Goal: Information Seeking & Learning: Learn about a topic

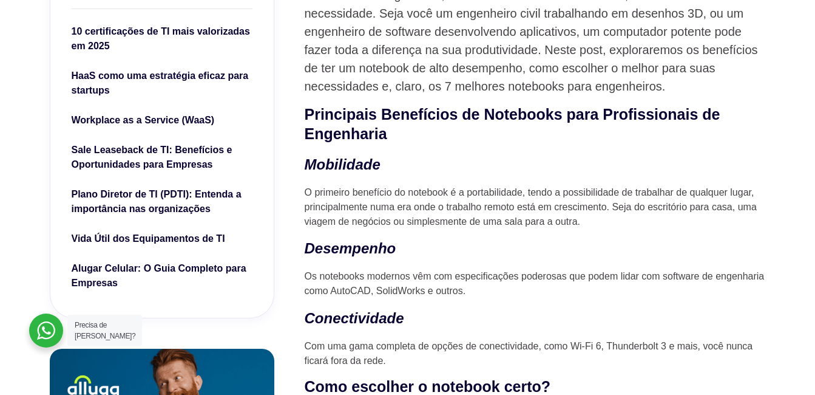
scroll to position [425, 0]
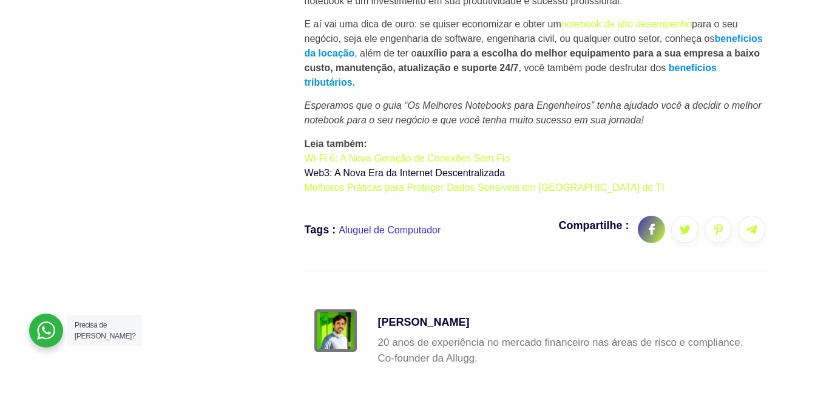
scroll to position [4493, 0]
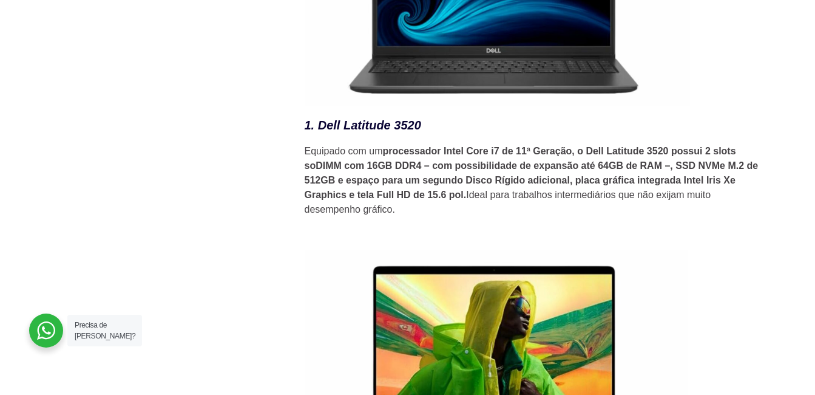
scroll to position [1761, 0]
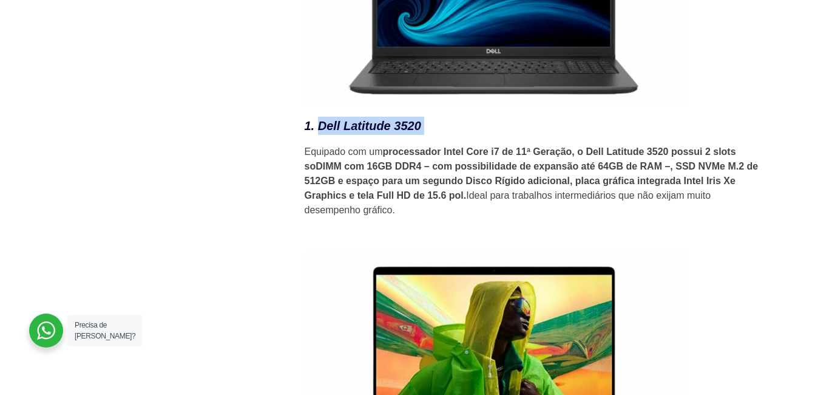
drag, startPoint x: 319, startPoint y: 134, endPoint x: 437, endPoint y: 137, distance: 117.8
click at [437, 135] on h3 "1. Dell Latitude 3520" at bounding box center [535, 126] width 461 height 18
drag, startPoint x: 437, startPoint y: 137, endPoint x: 412, endPoint y: 131, distance: 26.2
copy h3 "Dell Latitude 3520"
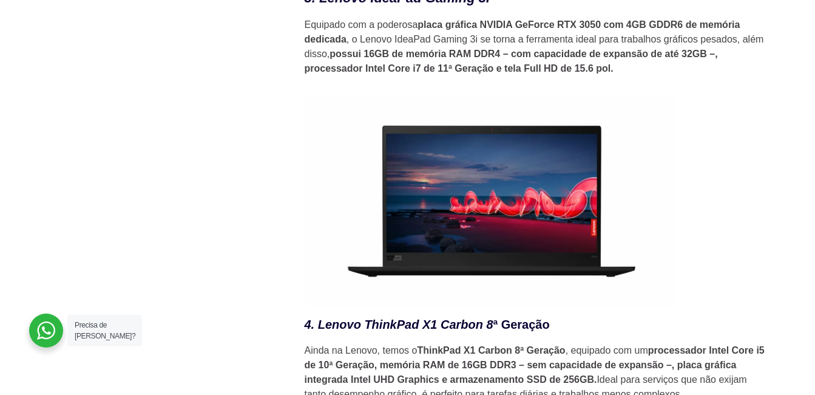
scroll to position [2550, 0]
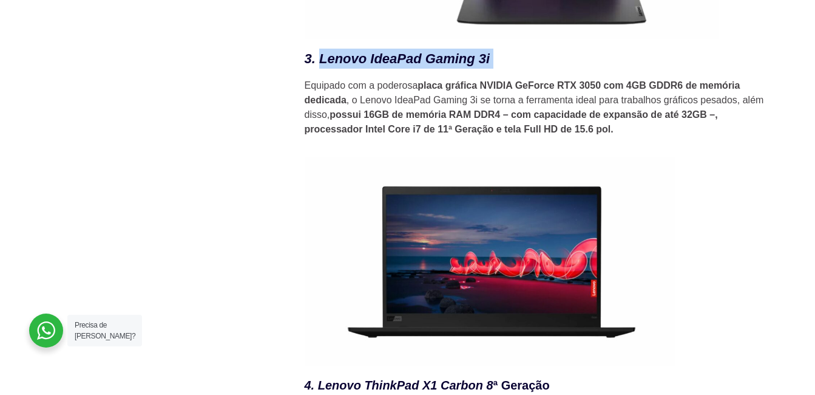
drag, startPoint x: 320, startPoint y: 67, endPoint x: 517, endPoint y: 69, distance: 196.7
click at [517, 69] on h3 "3. Lenovo IdeaPad Gaming 3i" at bounding box center [535, 59] width 461 height 20
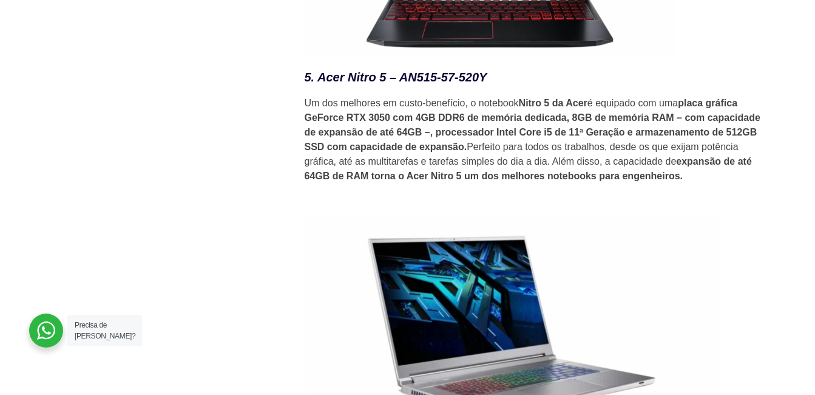
scroll to position [3218, 0]
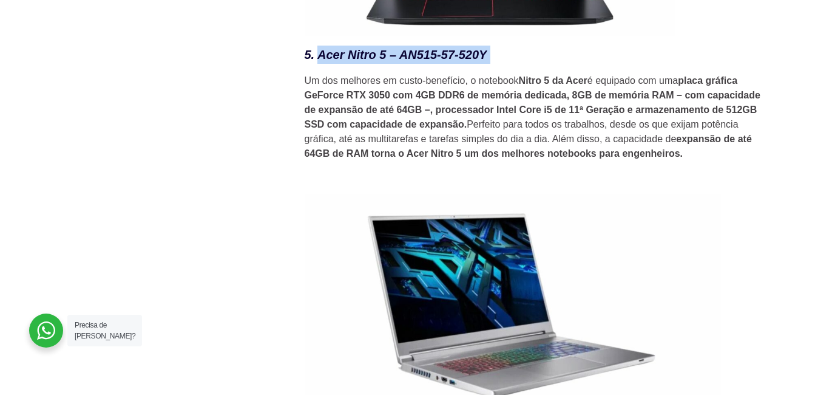
drag, startPoint x: 316, startPoint y: 58, endPoint x: 503, endPoint y: 63, distance: 187.0
click at [503, 63] on h3 "5. Acer Nitro 5 – AN515-57-520Y" at bounding box center [535, 55] width 461 height 18
drag, startPoint x: 503, startPoint y: 63, endPoint x: 457, endPoint y: 61, distance: 46.2
copy h3 "Acer Nitro 5 – AN515-57-520Y"
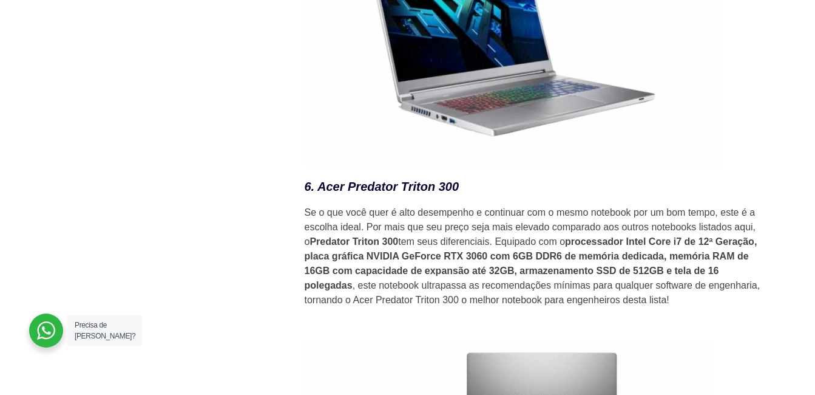
scroll to position [3643, 0]
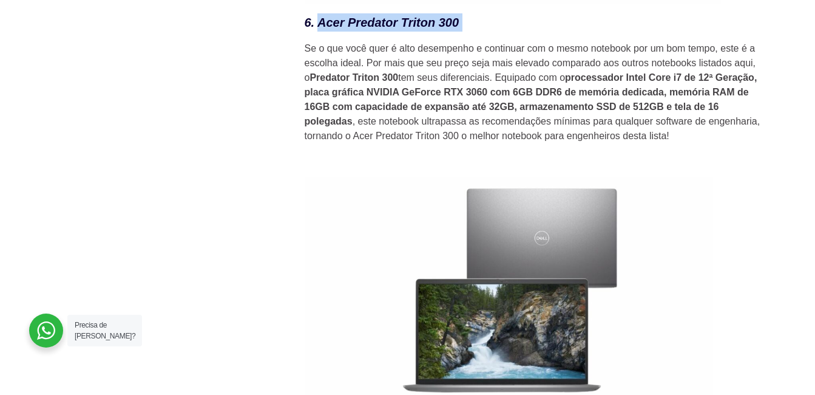
drag, startPoint x: 318, startPoint y: 27, endPoint x: 478, endPoint y: 32, distance: 159.7
click at [478, 32] on h3 "6. Acer Predator Triton 300" at bounding box center [535, 22] width 461 height 18
copy h3 "Acer Predator Triton 300"
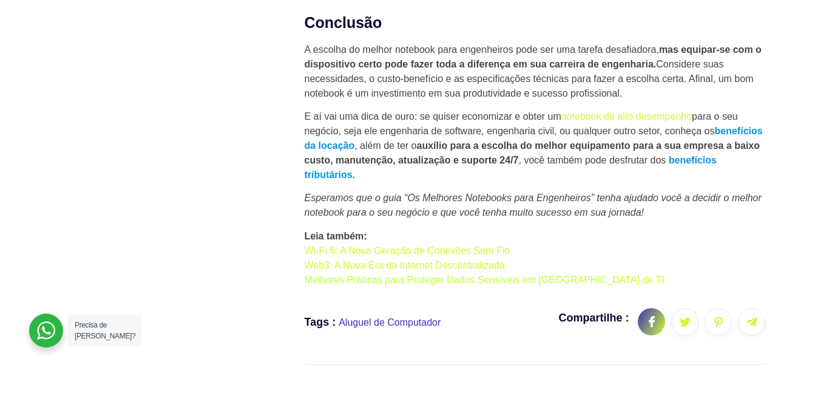
scroll to position [4189, 0]
